Goal: Information Seeking & Learning: Learn about a topic

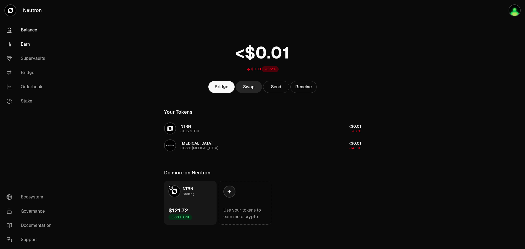
click at [16, 47] on link "Earn" at bounding box center [30, 44] width 57 height 14
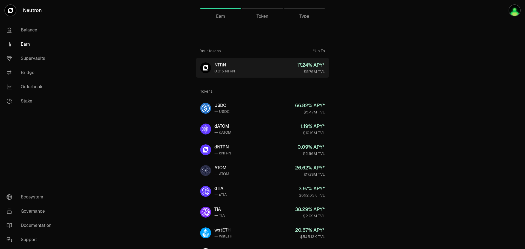
click at [264, 65] on link "NTRN 0.015 NTRN 17.24 % APY* $5.76M TVL" at bounding box center [262, 68] width 133 height 20
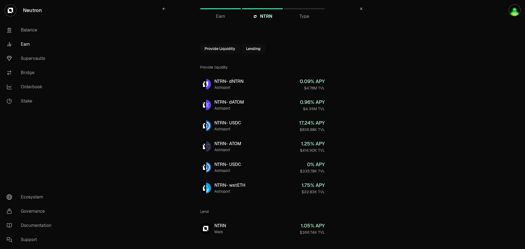
click at [360, 8] on icon at bounding box center [361, 8] width 2 height 2
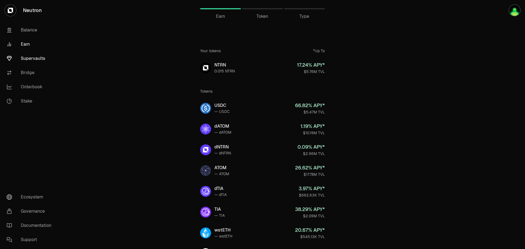
click at [33, 57] on link "Supervaults" at bounding box center [30, 58] width 57 height 14
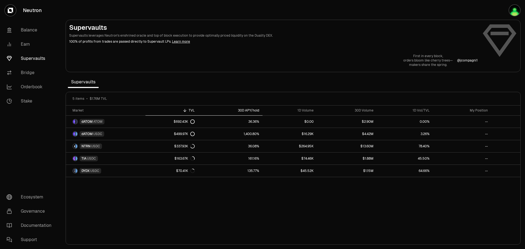
click at [256, 111] on div "30D APY/hold" at bounding box center [230, 110] width 58 height 4
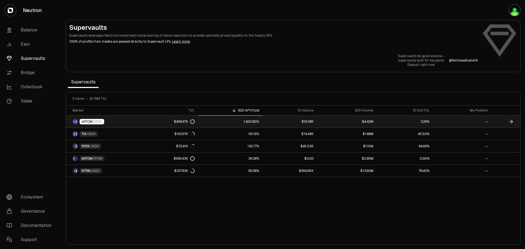
click at [93, 119] on div "dATOM USDC" at bounding box center [92, 121] width 25 height 5
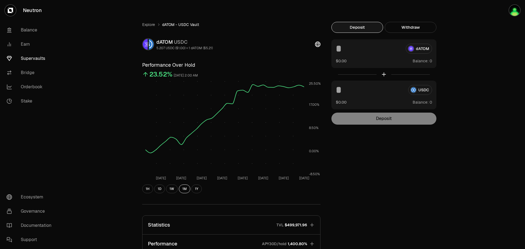
drag, startPoint x: 148, startPoint y: 75, endPoint x: 213, endPoint y: 78, distance: 64.9
click at [213, 78] on div "23.52% [DATE] 2:00 AM" at bounding box center [231, 75] width 178 height 7
click at [262, 53] on div "Explore dATOM - USDC Vault dATOM USDC 5.207 USDC ($1.00) = 1 dATOM ($5.21) Perf…" at bounding box center [231, 177] width 191 height 310
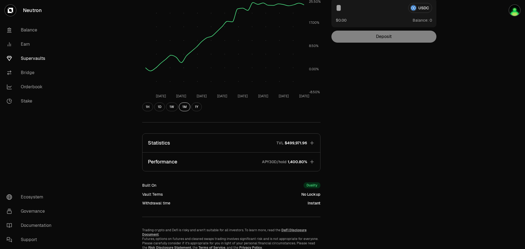
click at [298, 164] on span "1,400.80%" at bounding box center [297, 161] width 19 height 5
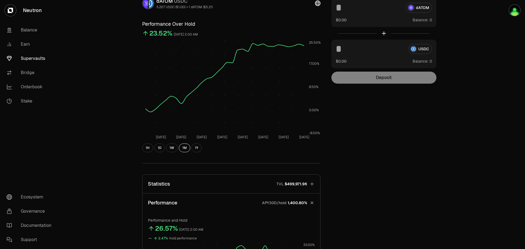
scroll to position [0, 0]
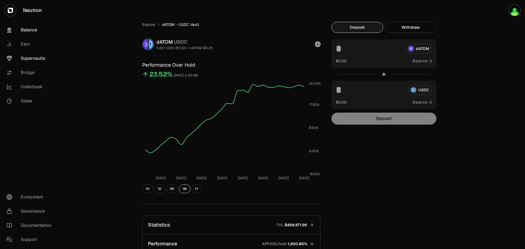
click at [34, 32] on link "Balance" at bounding box center [30, 30] width 57 height 14
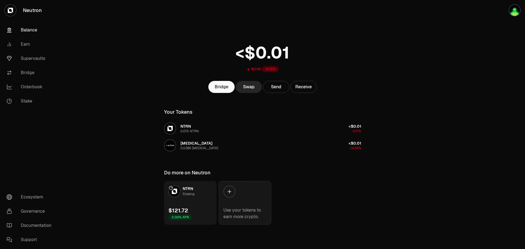
click at [246, 199] on link "Use your tokens to earn more crypto." at bounding box center [245, 203] width 53 height 44
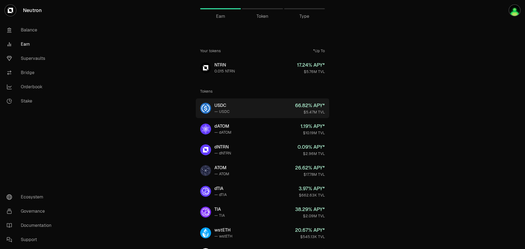
click at [247, 106] on link "USDC — USDC 66.82 % APY* $5.47M TVL" at bounding box center [262, 108] width 133 height 20
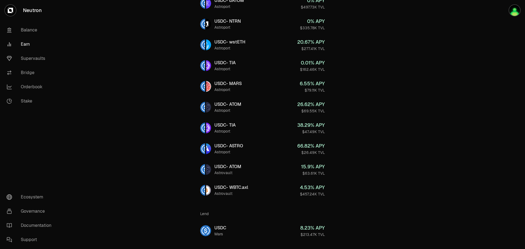
scroll to position [177, 0]
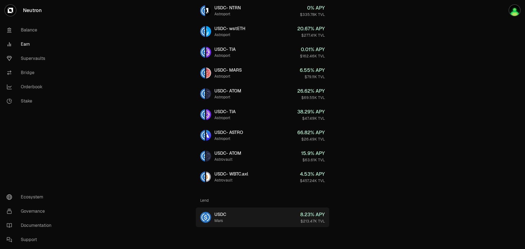
click at [248, 216] on link "USDC Mars 8.23 % APY $213.47K TVL" at bounding box center [262, 218] width 133 height 20
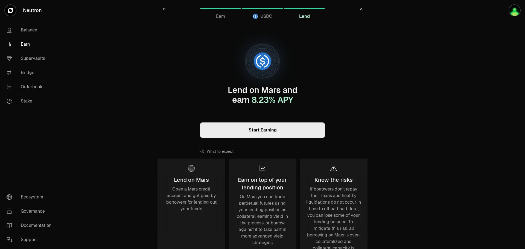
click at [253, 135] on link "Start Earning" at bounding box center [262, 130] width 125 height 15
